Goal: Task Accomplishment & Management: Use online tool/utility

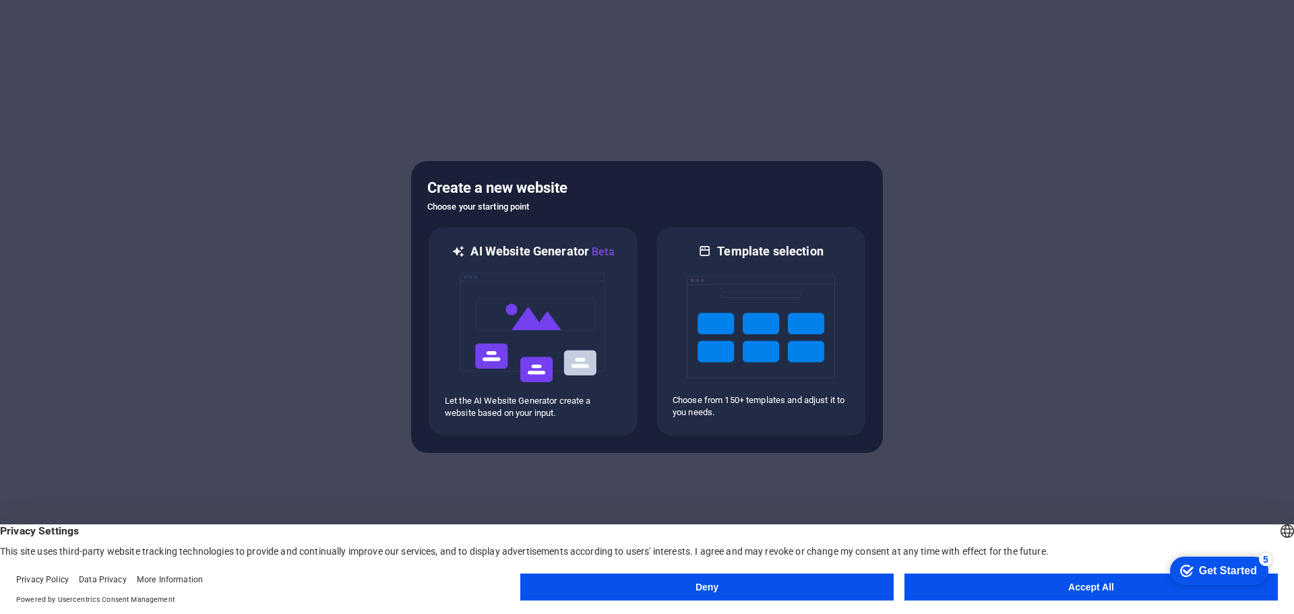
click at [971, 590] on button "Accept All" at bounding box center [1091, 587] width 373 height 27
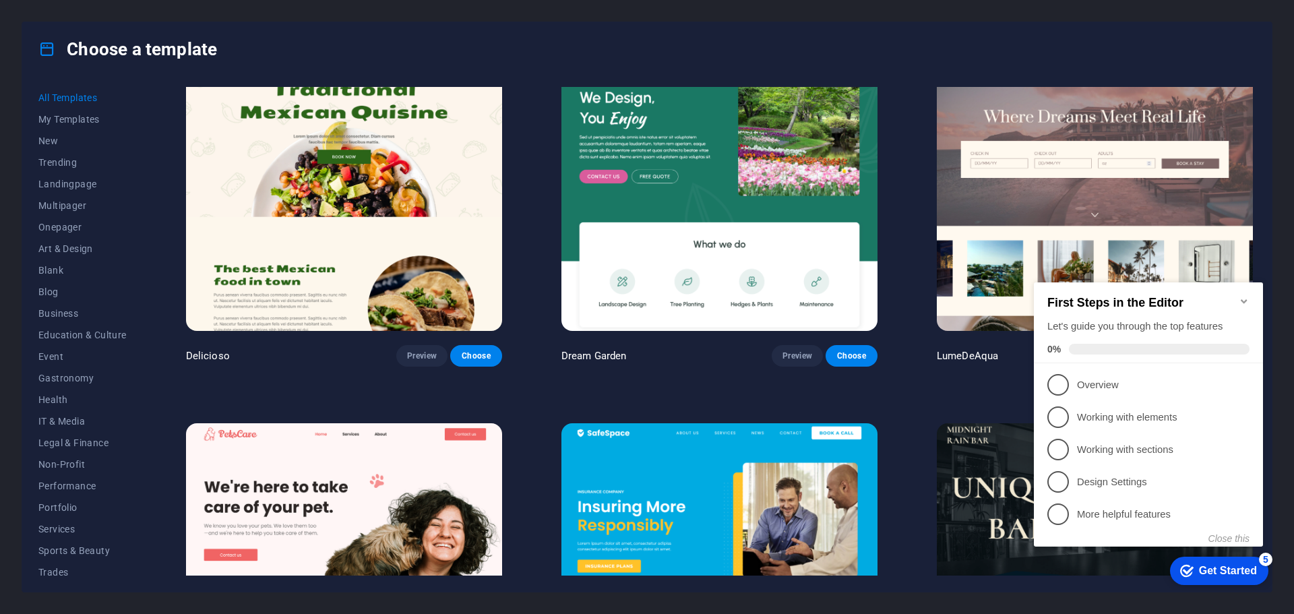
scroll to position [2764, 0]
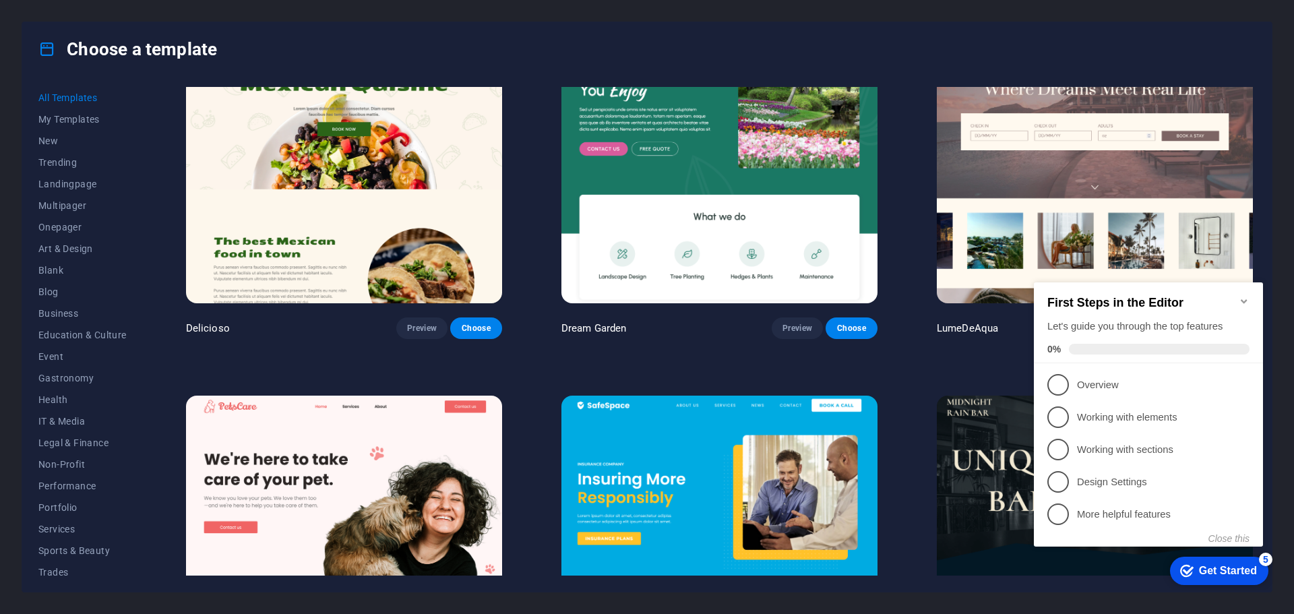
click at [1248, 296] on icon "Minimize checklist" at bounding box center [1244, 301] width 11 height 11
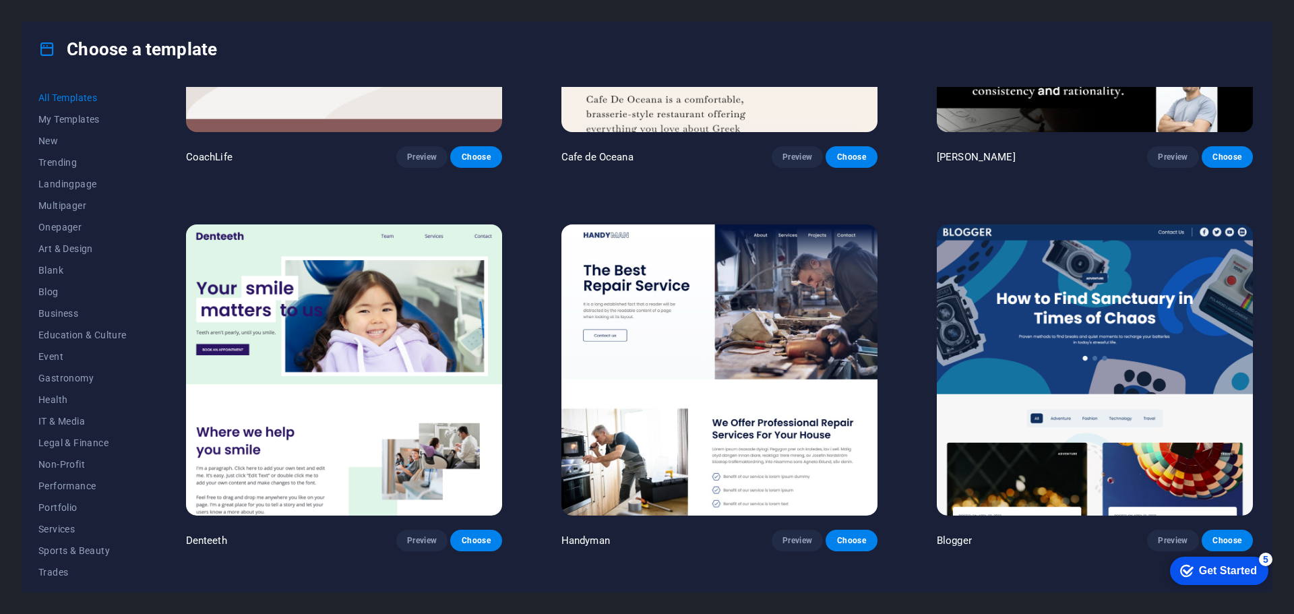
scroll to position [4921, 0]
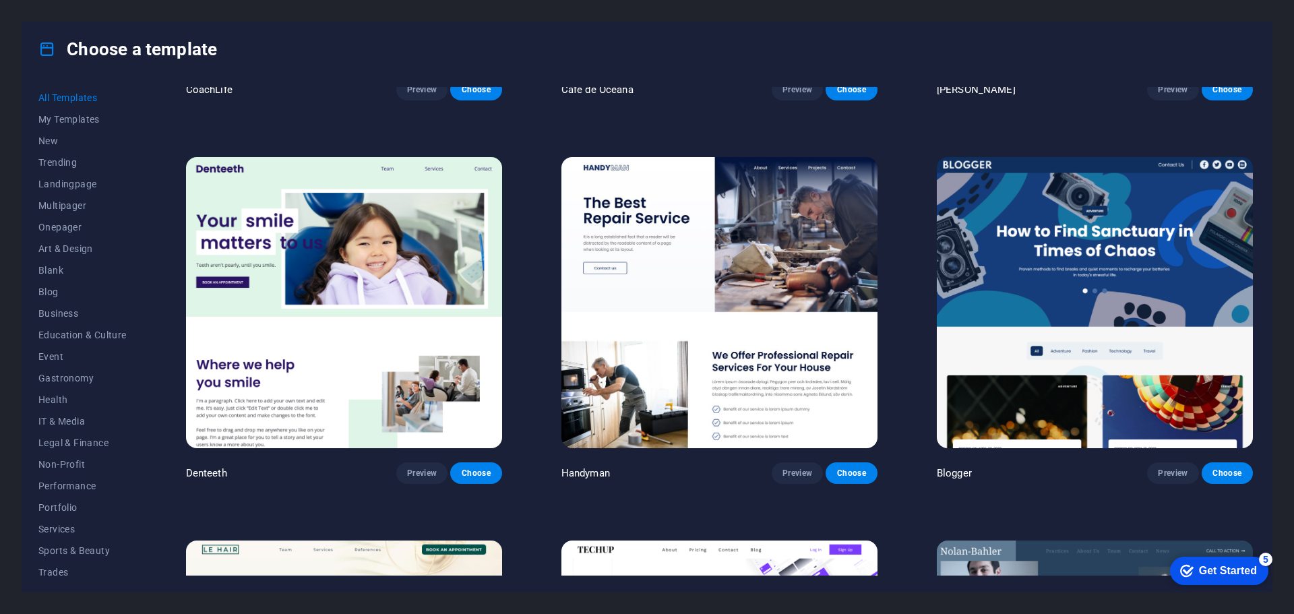
click at [1027, 235] on img at bounding box center [1095, 302] width 316 height 291
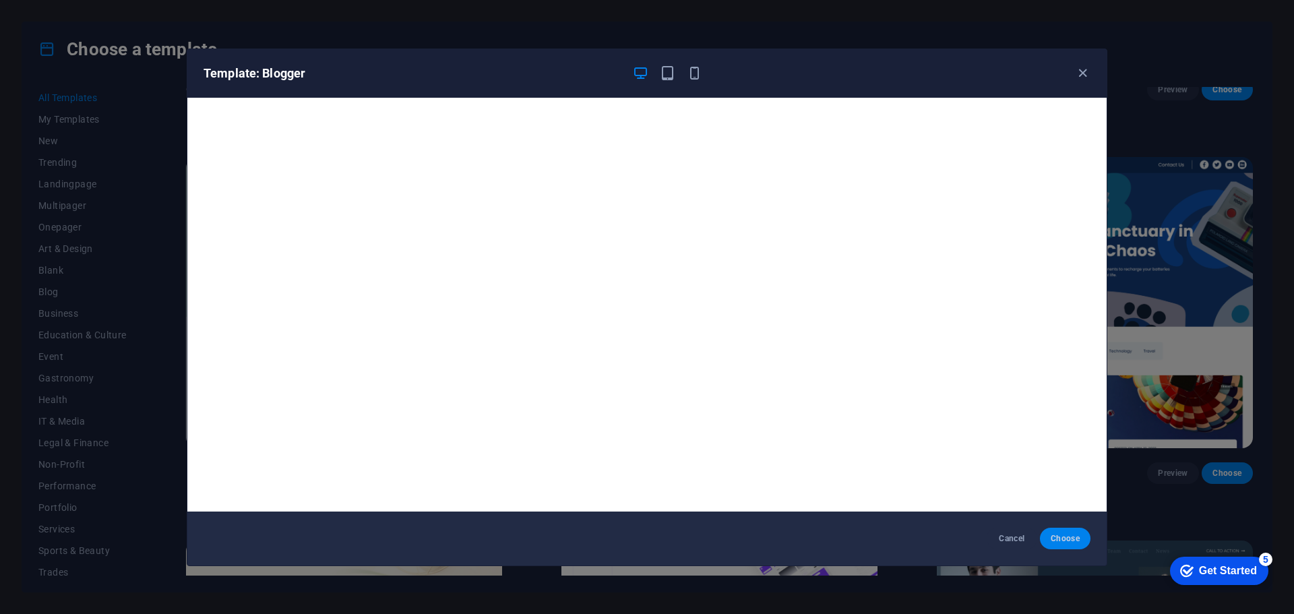
click at [1064, 540] on span "Choose" at bounding box center [1065, 538] width 29 height 11
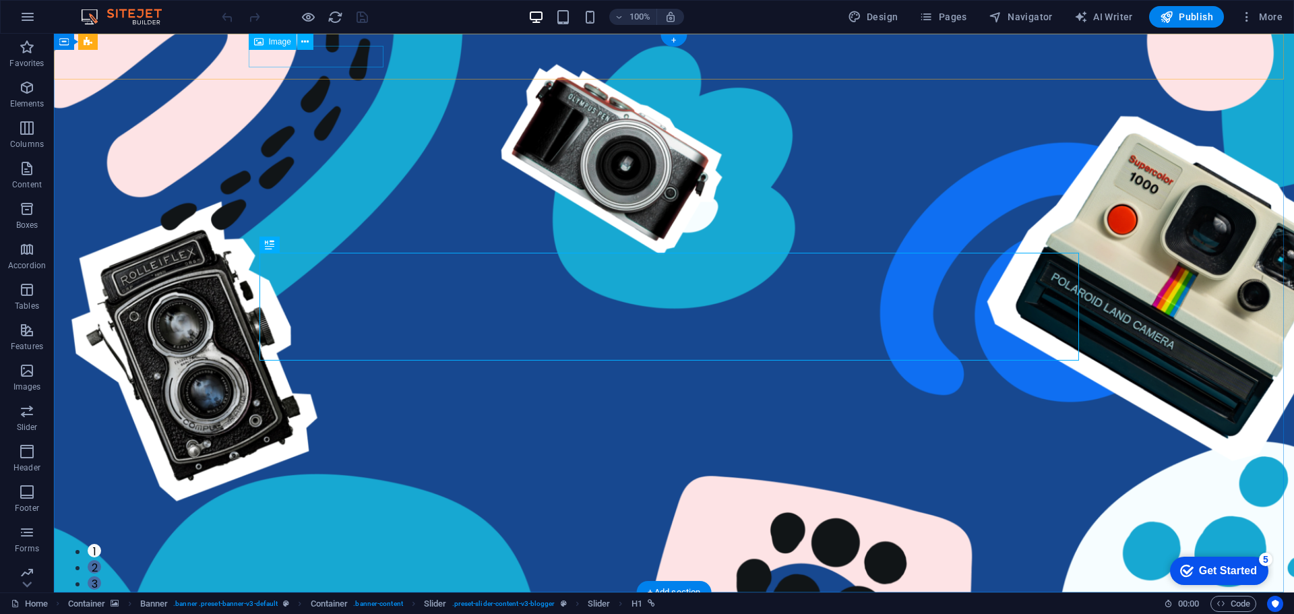
click at [295, 603] on figure at bounding box center [673, 614] width 841 height 22
click at [345, 603] on figure at bounding box center [673, 614] width 841 height 22
select select "px"
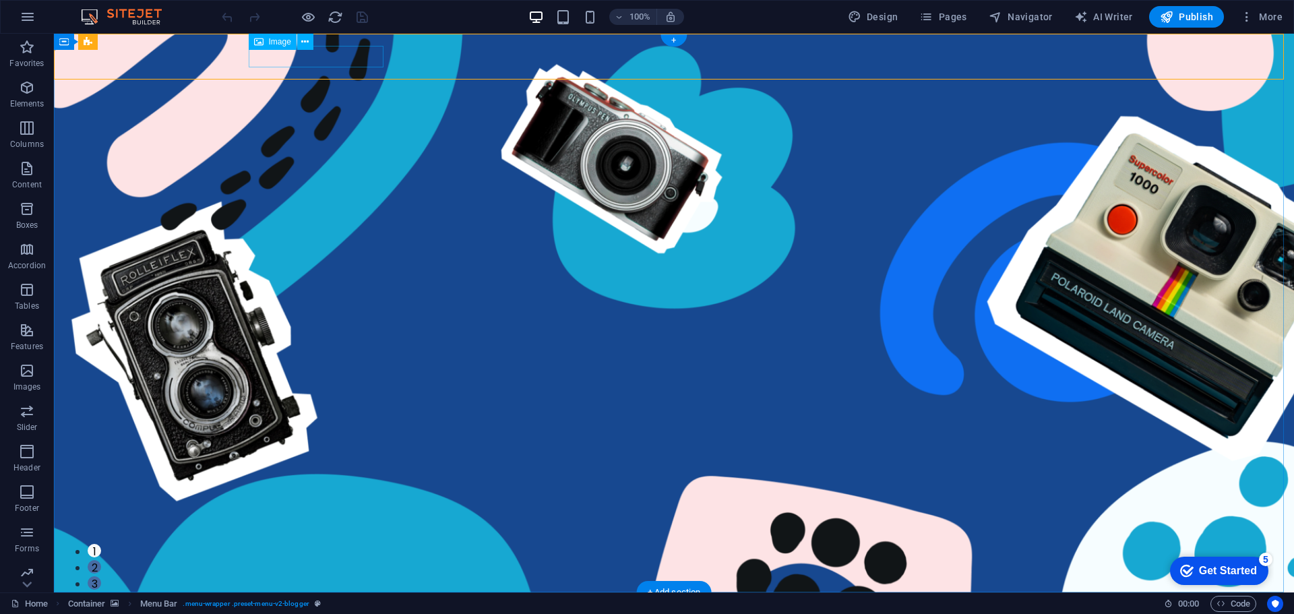
click at [355, 603] on figure at bounding box center [673, 614] width 841 height 22
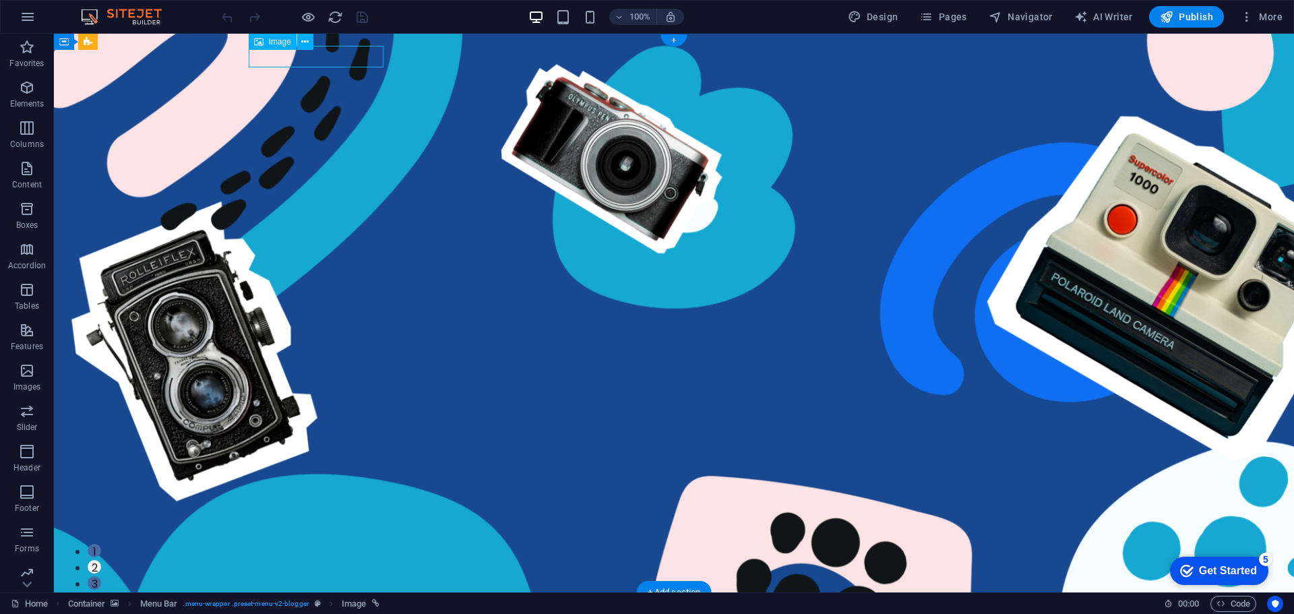
click at [355, 603] on figure at bounding box center [673, 614] width 841 height 22
select select "px"
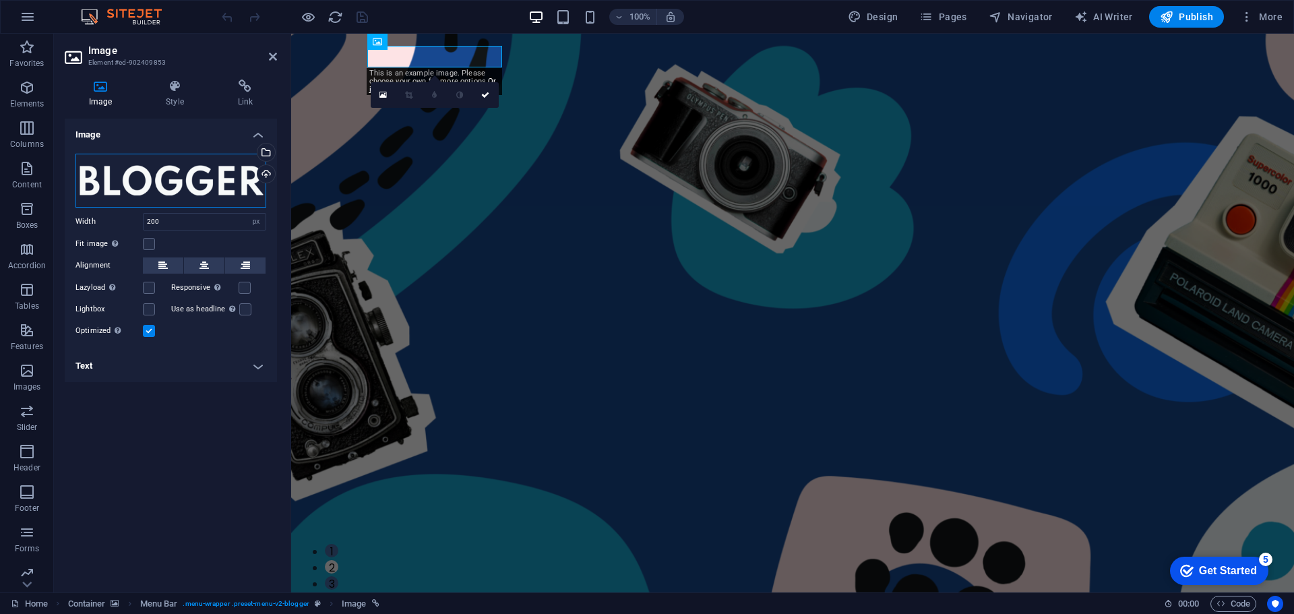
click at [199, 185] on div "Drag files here, click to choose files or select files from Files or our free s…" at bounding box center [170, 181] width 191 height 54
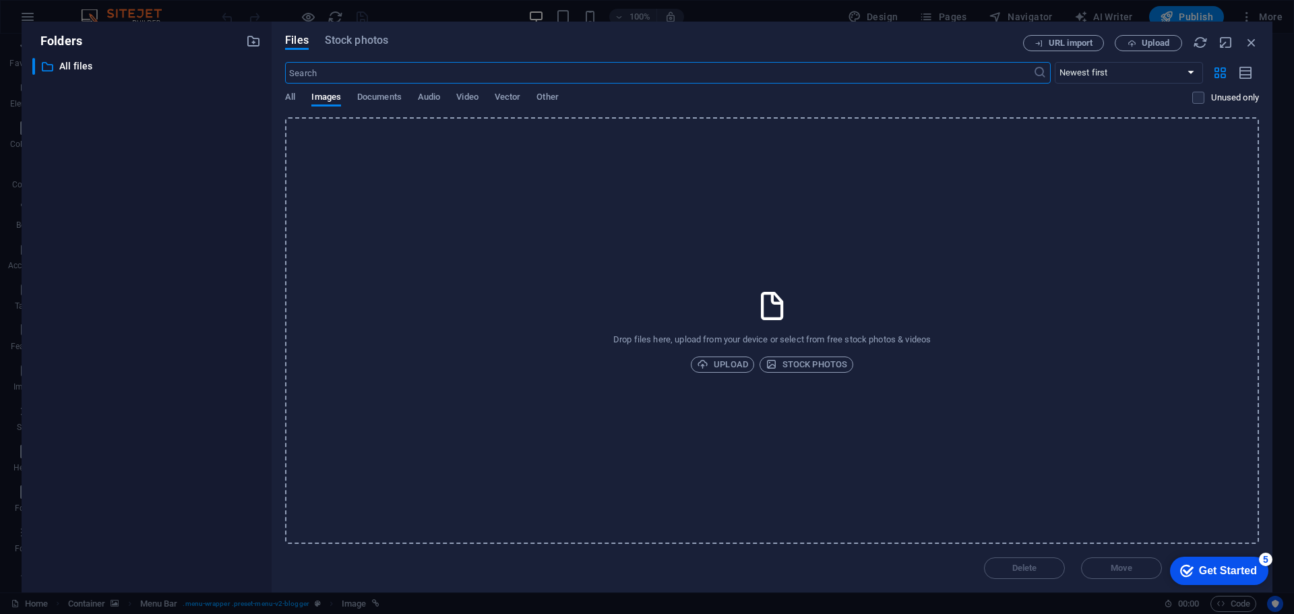
click at [48, 7] on div "Folders ​ All files All files Files Stock photos URL import Upload ​ Newest fir…" at bounding box center [647, 307] width 1294 height 614
